Goal: Communication & Community: Answer question/provide support

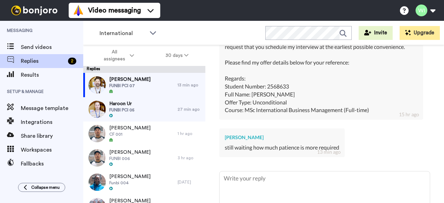
scroll to position [613, 0]
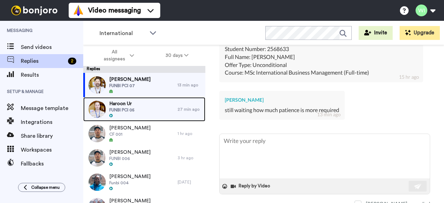
click at [133, 106] on span "Haroon Ur" at bounding box center [121, 103] width 25 height 7
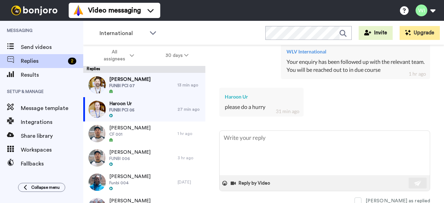
scroll to position [808, 0]
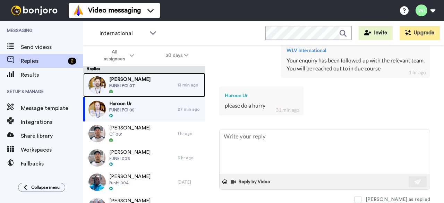
click at [161, 78] on div "[PERSON_NAME] FUNBI PCI 07" at bounding box center [130, 85] width 94 height 24
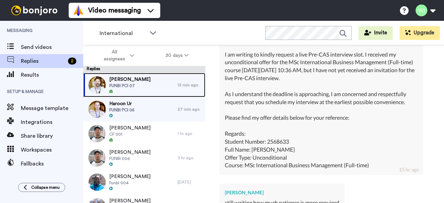
scroll to position [613, 0]
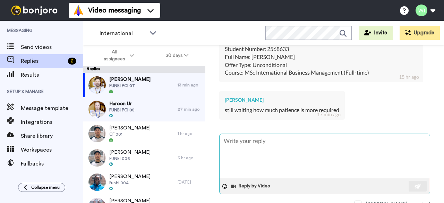
click at [263, 140] on textarea at bounding box center [325, 156] width 210 height 44
type textarea "x"
type textarea "Y"
type textarea "x"
type textarea "Yo"
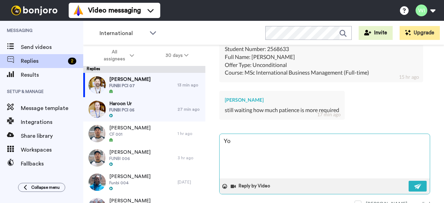
type textarea "x"
type textarea "You"
type textarea "x"
type textarea "Yo"
type textarea "x"
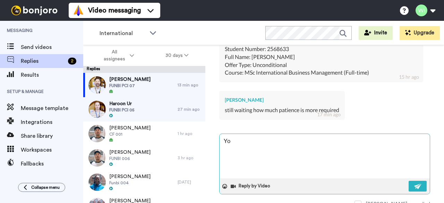
type textarea "Y"
type textarea "x"
type textarea "H"
type textarea "x"
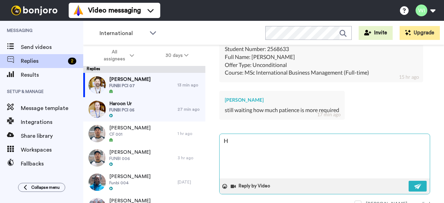
type textarea "Hi"
type textarea "x"
type textarea "Hi"
type textarea "x"
type textarea "Hi"
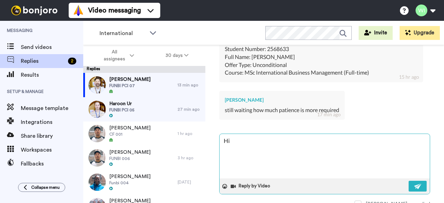
type textarea "x"
type textarea "Hi,"
type textarea "x"
type textarea "Hi,"
type textarea "x"
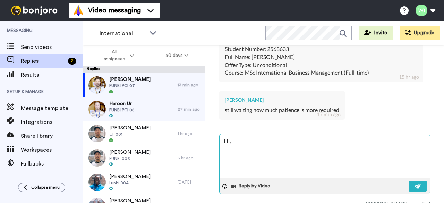
type textarea "Hi,"
type textarea "x"
type textarea "Hi, y"
type textarea "x"
type textarea "Hi,"
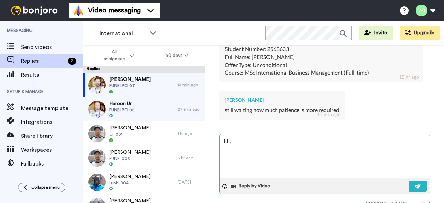
type textarea "x"
type textarea "Hi, Y"
type textarea "x"
type textarea "Hi, Yo"
type textarea "x"
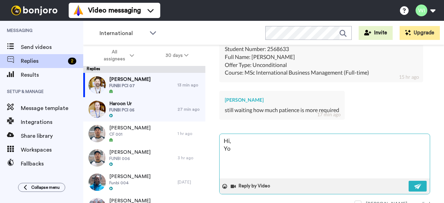
type textarea "Hi, You"
type textarea "x"
type textarea "Hi, Your"
type textarea "x"
type textarea "Hi, Yourr"
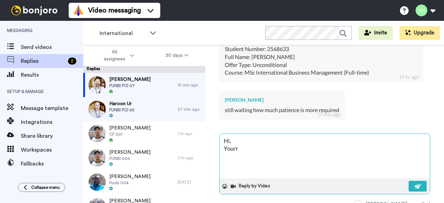
type textarea "x"
type textarea "Hi, Yourr q"
type textarea "x"
type textarea "Hi, Yourr qu"
type textarea "x"
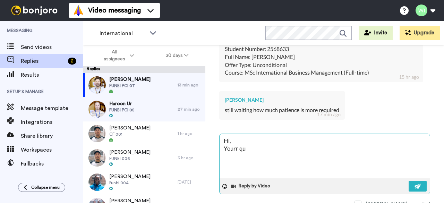
type textarea "Hi, Yourr que"
type textarea "x"
type textarea "Hi, Yourr quer"
type textarea "x"
type textarea "Hi, Yourr query"
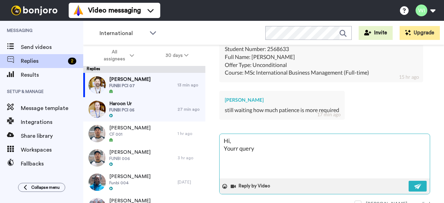
type textarea "x"
type textarea "Hi, Yourr query"
type textarea "x"
type textarea "Hi, Yourr query h"
type textarea "x"
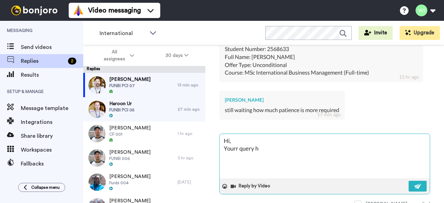
type textarea "Hi, Yourr query ha"
type textarea "x"
type textarea "Hi, Yourr query has"
type textarea "x"
type textarea "Hi, Yourr query has"
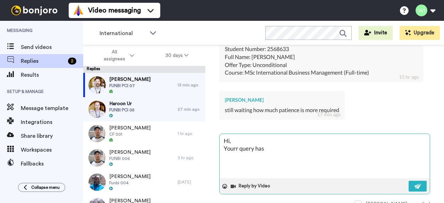
type textarea "x"
type textarea "Hi, Yourr query has b"
type textarea "x"
type textarea "Hi, Yourr query has be"
type textarea "x"
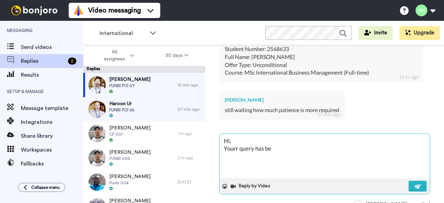
type textarea "Hi, Yourr query has bee"
type textarea "x"
type textarea "Hi, Yourr query has been"
type textarea "x"
type textarea "Hi, Yourr query has been"
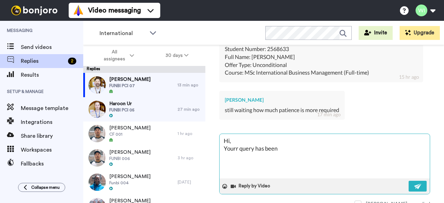
type textarea "x"
type textarea "Hi, Yourr query has been f"
type textarea "x"
type textarea "Hi, Yourr query has been fo"
type textarea "x"
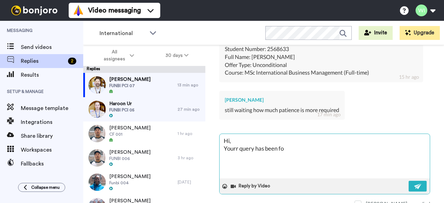
type textarea "Hi, Yourr query has been fol"
type textarea "x"
type textarea "Hi, Yourr query has been foll"
type textarea "x"
type textarea "Hi, Yourr query has been follo"
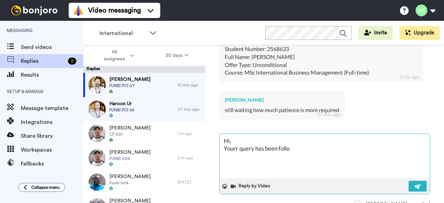
type textarea "x"
type textarea "Hi, Yourr query has been follow"
type textarea "x"
type textarea "Hi, Yourr query has been followe"
type textarea "x"
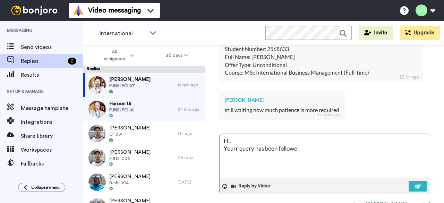
type textarea "Hi, Yourr query has been followed"
type textarea "x"
type textarea "Hi, Yourr query has been followed"
type textarea "x"
type textarea "Hi, Yourr query has been followed u"
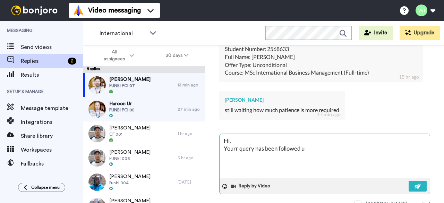
type textarea "x"
type textarea "Hi, Yourr query has been followed up"
type textarea "x"
type textarea "Hi, Yourr query has been followed up"
type textarea "x"
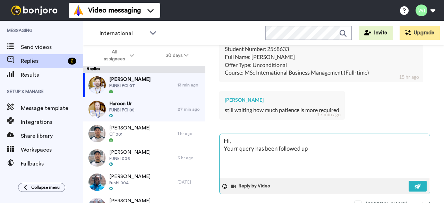
type textarea "Hi, Yourr query has been followed up w"
type textarea "x"
type textarea "Hi, Yourr query has been followed up wi"
type textarea "x"
type textarea "Hi, Yourr query has been followed up wit"
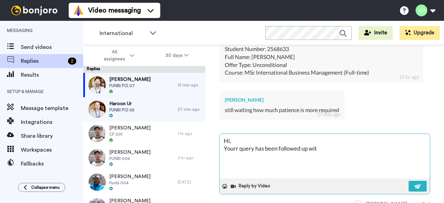
type textarea "x"
type textarea "Hi, Yourr query has been followed up with"
type textarea "x"
type textarea "Hi, Yourr query has been followed up with"
type textarea "x"
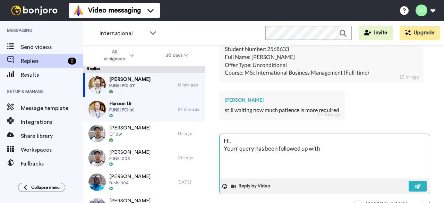
type textarea "Hi, Yourr query has been followed up with r"
type textarea "x"
type textarea "Hi, Yourr query has been followed up with re"
type textarea "x"
type textarea "Hi, Yourr query has been followed up with rel"
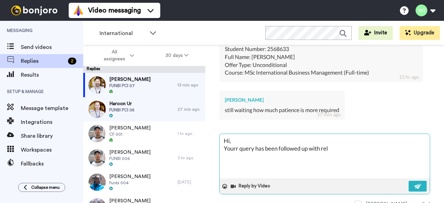
type textarea "x"
type textarea "Hi, Yourr query has been followed up with rele"
type textarea "x"
type textarea "Hi, Yourr query has been followed up with relev"
type textarea "x"
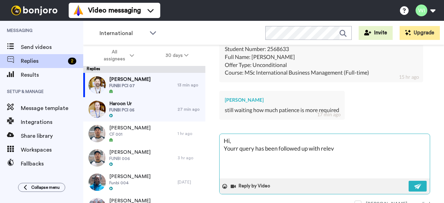
type textarea "Hi, Yourr query has been followed up with releva"
type textarea "x"
type textarea "Hi, Yourr query has been followed up with relevan"
type textarea "x"
type textarea "Hi, Yourr query has been followed up with relevant"
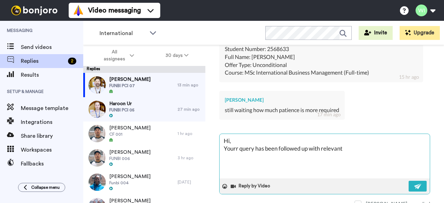
type textarea "x"
type textarea "Hi, Yourr query has been followed up with relevant"
type textarea "x"
type textarea "Hi, Yourr query has been followed up with relevant t"
type textarea "x"
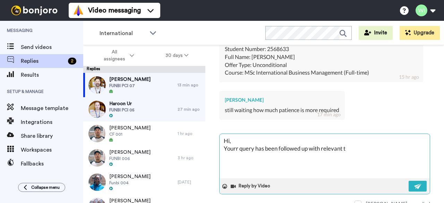
type textarea "Hi, Yourr query has been followed up with relevant te"
type textarea "x"
type textarea "Hi, Yourr query has been followed up with relevant tea"
type textarea "x"
type textarea "Hi, Yourr query has been followed up with relevant team"
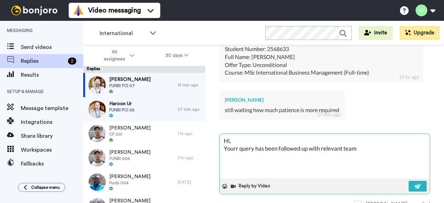
click at [238, 141] on textarea "Hi, Yourr query has been followed up with relevant team" at bounding box center [325, 156] width 210 height 44
type textarea "x"
type textarea "Hi, Your query has been followed up with relevant team"
click at [414, 184] on img at bounding box center [418, 187] width 8 height 6
type textarea "x"
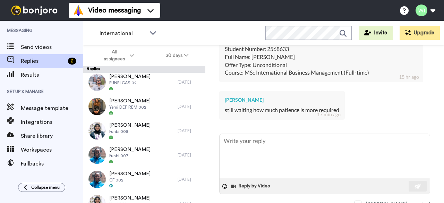
scroll to position [173, 0]
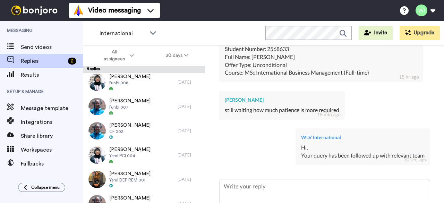
type textarea "x"
